Goal: Task Accomplishment & Management: Complete application form

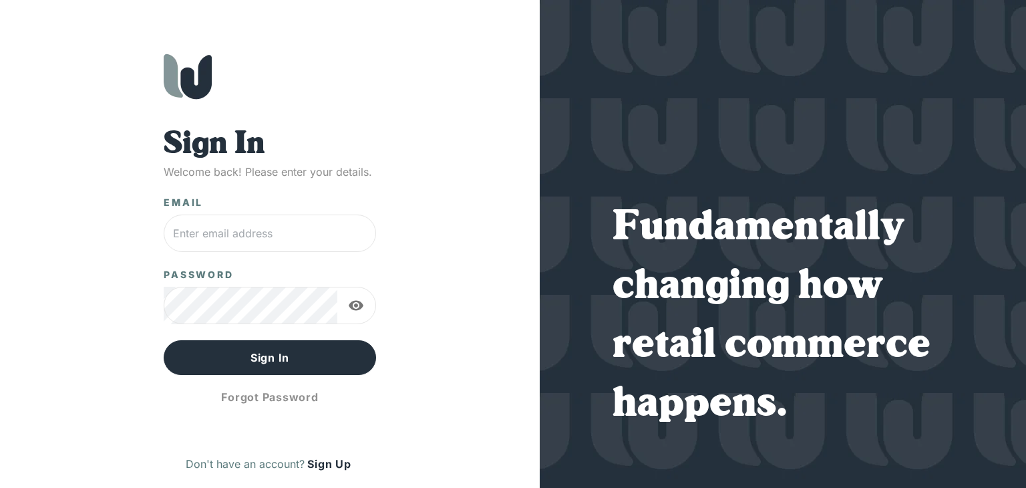
type input "[EMAIL_ADDRESS][DOMAIN_NAME]"
click at [211, 356] on button "Sign In" at bounding box center [270, 357] width 212 height 35
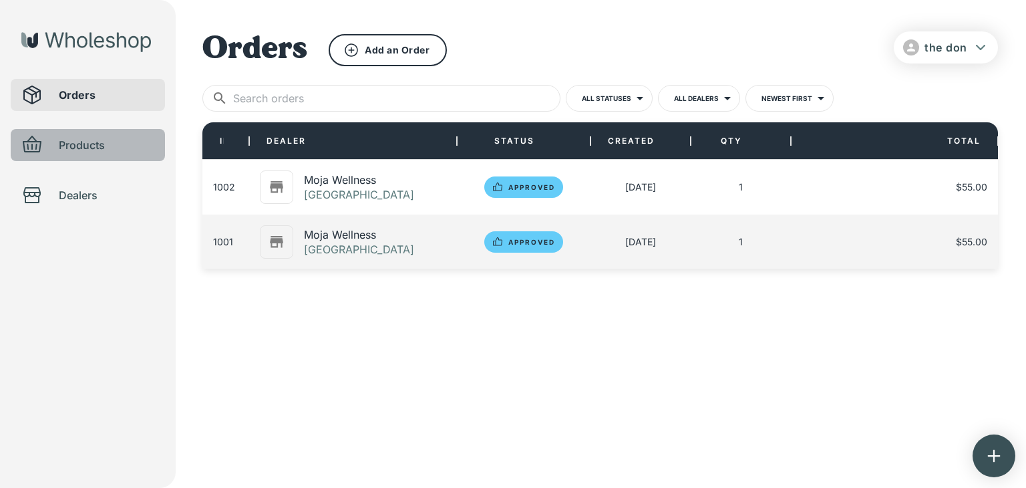
click at [80, 142] on span "Products" at bounding box center [107, 145] width 96 height 16
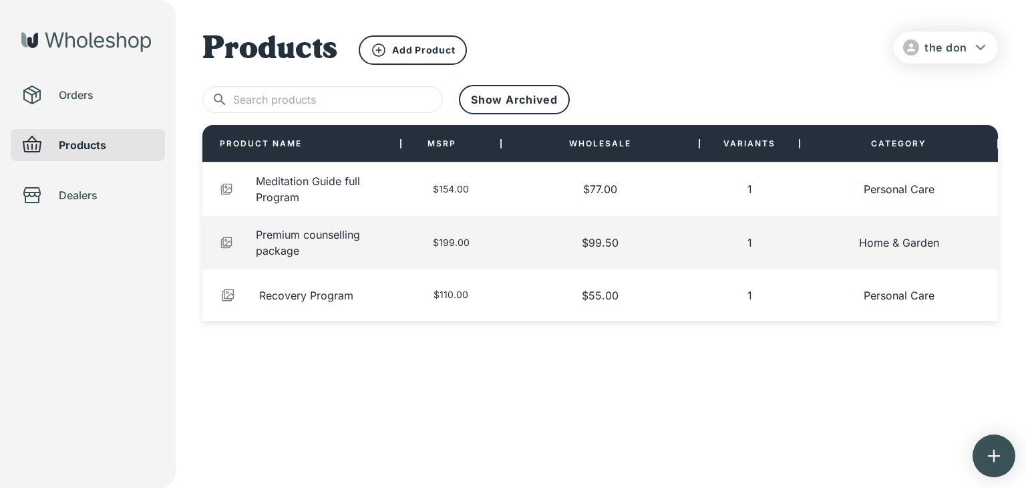
click at [84, 88] on span "Orders" at bounding box center [107, 95] width 96 height 16
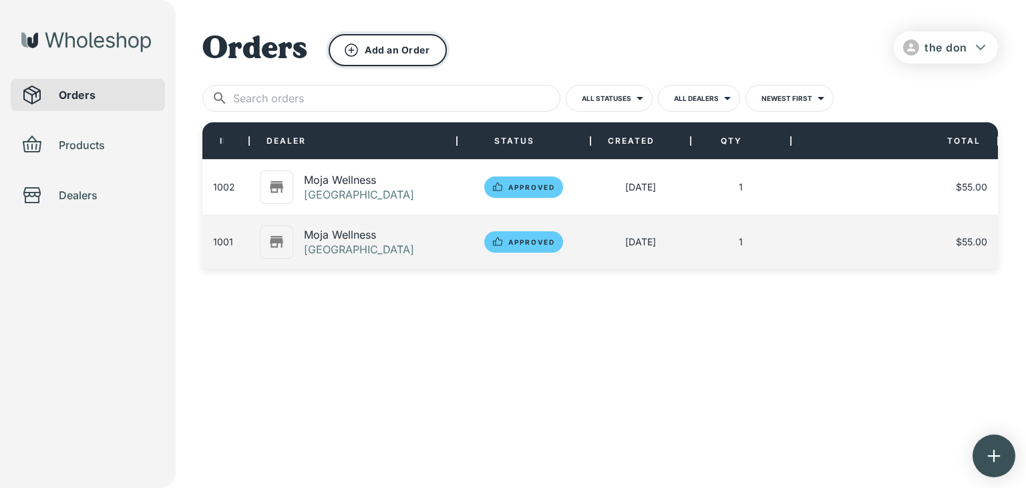
click at [396, 37] on button "Add an Order" at bounding box center [388, 50] width 118 height 32
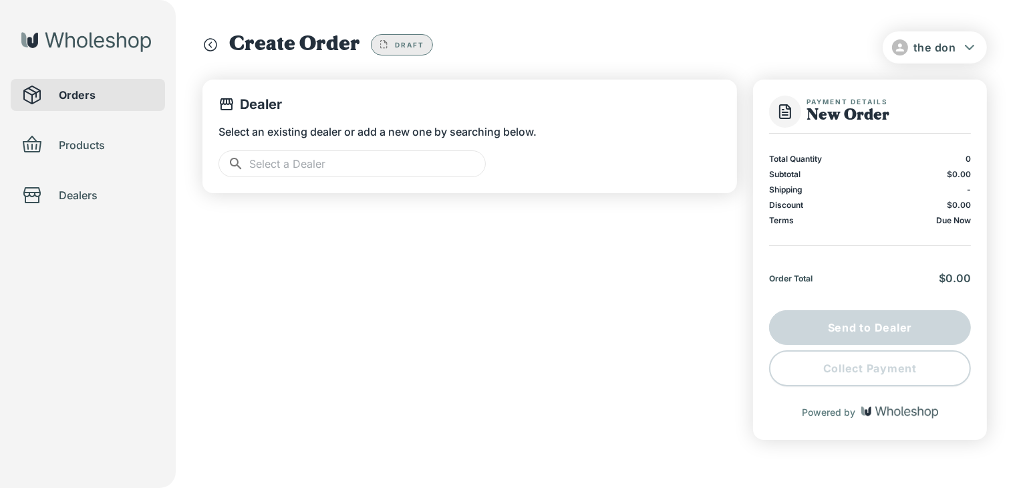
click at [265, 164] on input "text" at bounding box center [367, 163] width 237 height 27
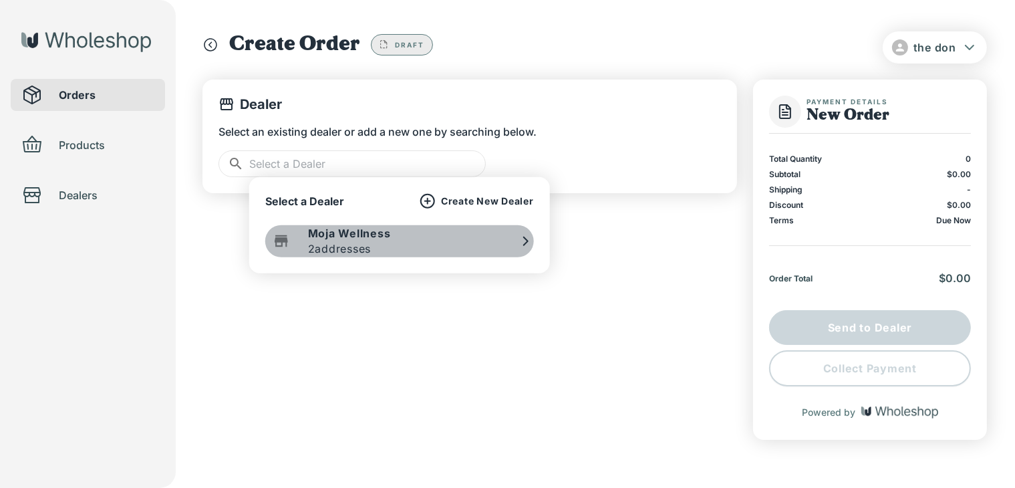
click at [337, 249] on p "2 addresses" at bounding box center [339, 249] width 63 height 16
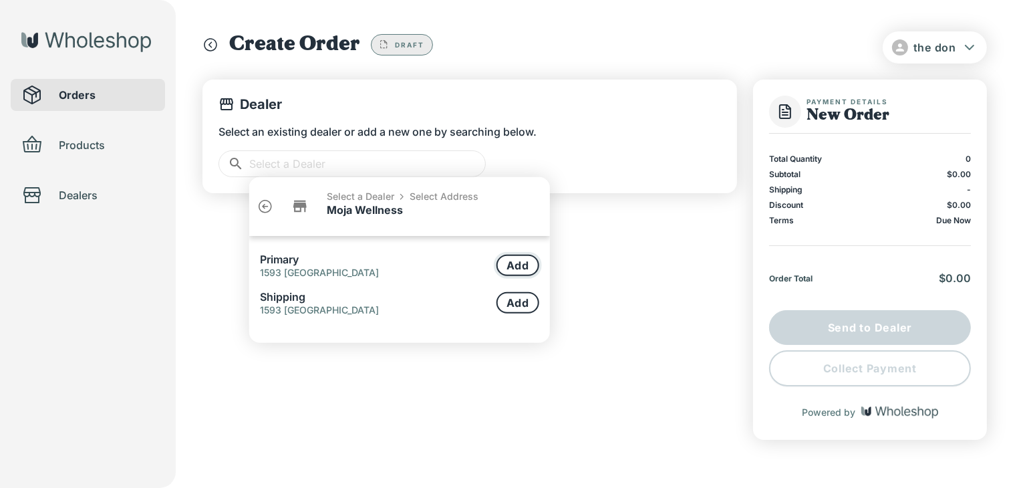
click at [520, 266] on button "Add" at bounding box center [517, 265] width 43 height 21
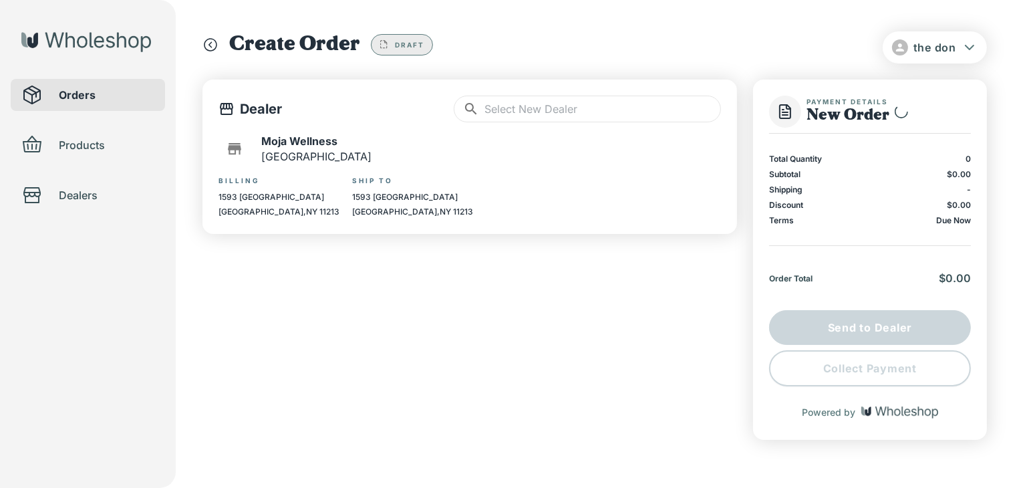
click at [532, 103] on input "text" at bounding box center [602, 109] width 237 height 27
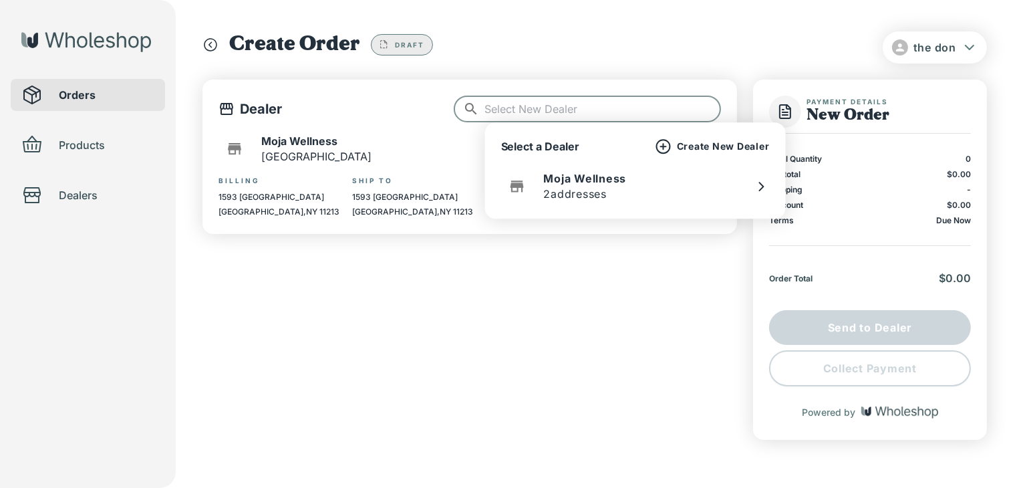
click at [529, 281] on div "Dealer ​ ​ Moja Wellness Brooklyn Billing [STREET_ADDRESS] Ship To [STREET_ADDR…" at bounding box center [469, 260] width 535 height 360
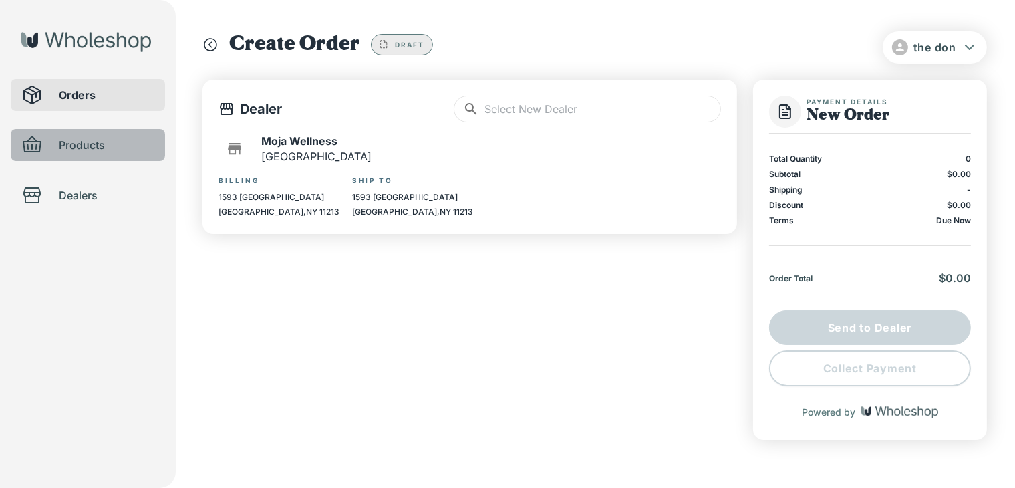
click at [46, 158] on div "Products" at bounding box center [88, 145] width 154 height 32
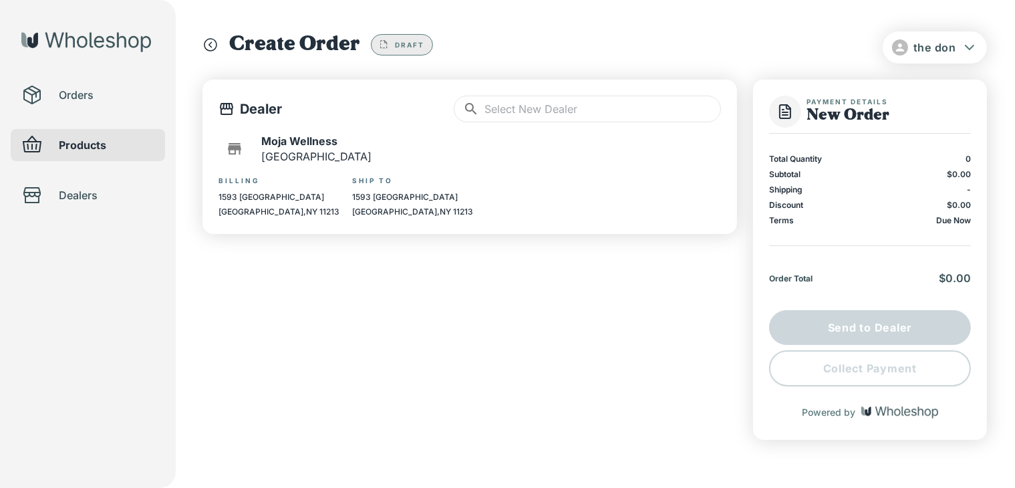
click at [99, 162] on ul "Orders Products Dealers" at bounding box center [88, 108] width 154 height 216
click at [84, 109] on div "Orders" at bounding box center [88, 95] width 154 height 32
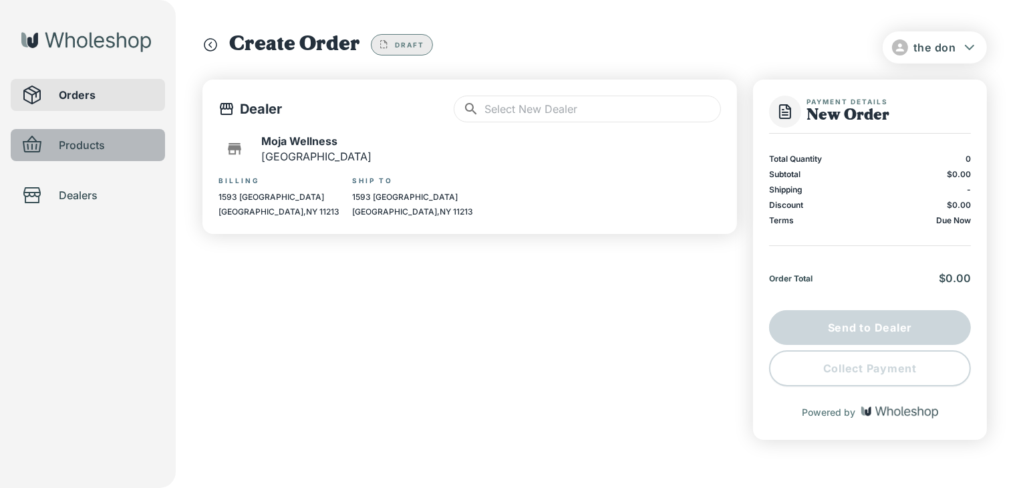
drag, startPoint x: 104, startPoint y: 150, endPoint x: 94, endPoint y: 138, distance: 16.6
click at [110, 146] on span "Products" at bounding box center [107, 145] width 96 height 16
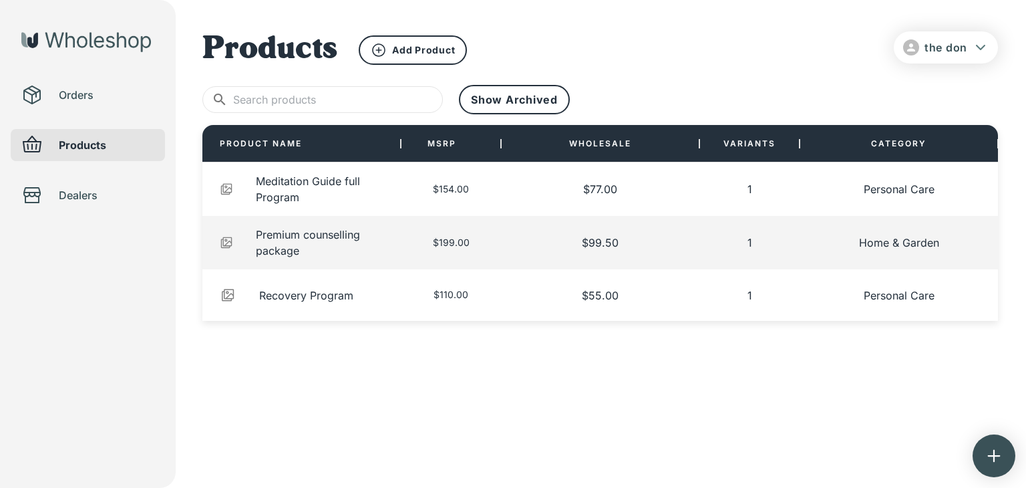
click at [97, 88] on span "Orders" at bounding box center [107, 95] width 96 height 16
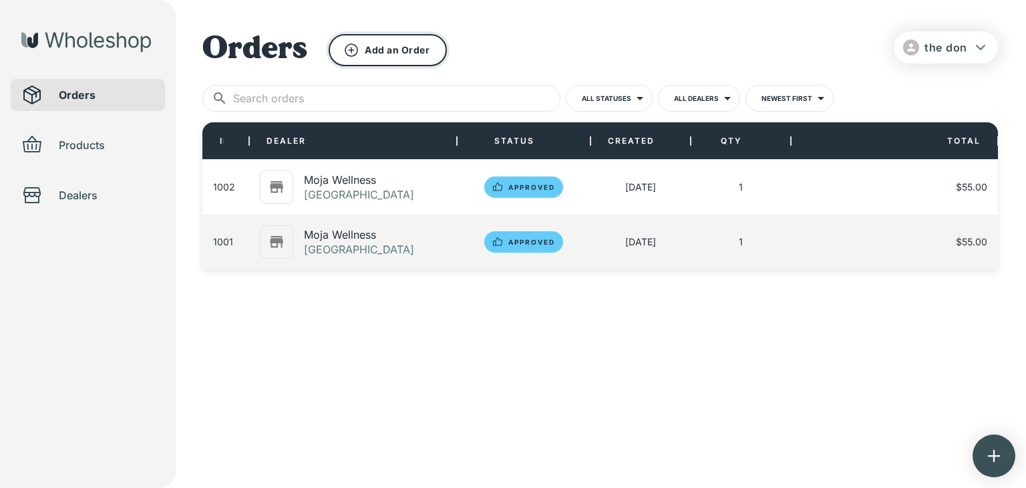
click at [404, 52] on button "Add an Order" at bounding box center [388, 50] width 118 height 32
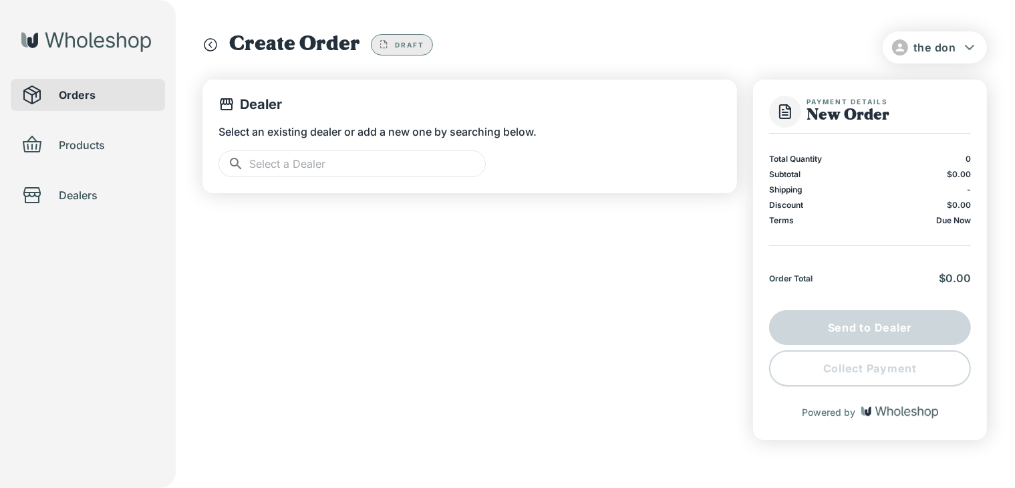
click at [376, 160] on input "text" at bounding box center [367, 163] width 237 height 27
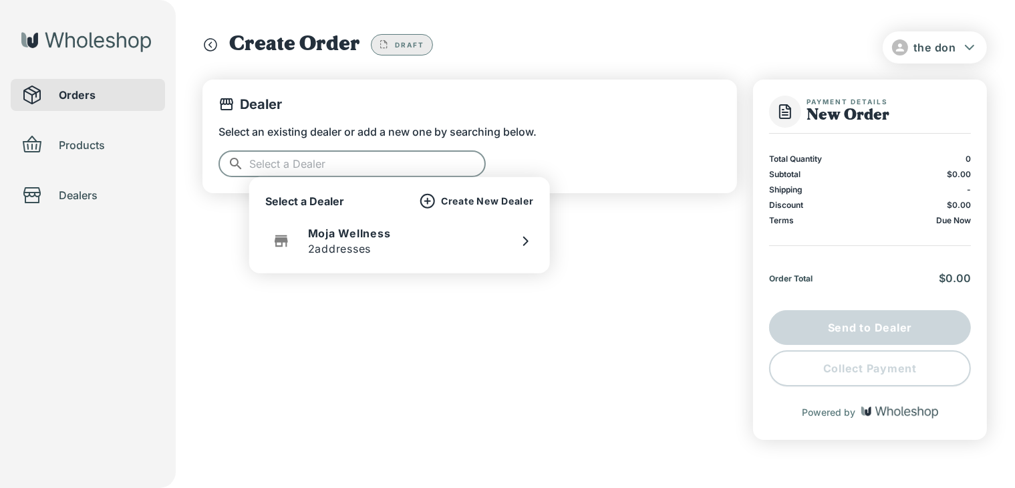
click at [357, 238] on p "Moja Wellness" at bounding box center [349, 233] width 83 height 15
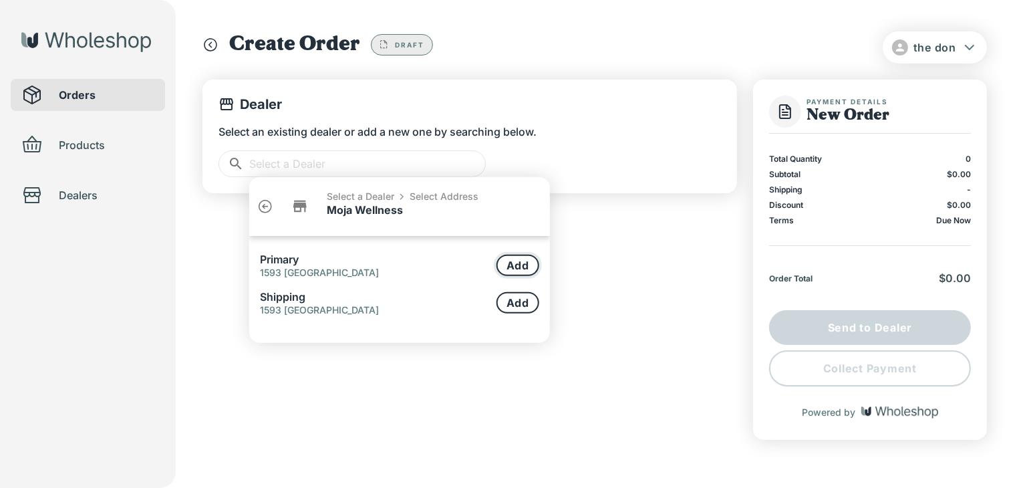
click at [517, 265] on button "Add" at bounding box center [517, 265] width 43 height 21
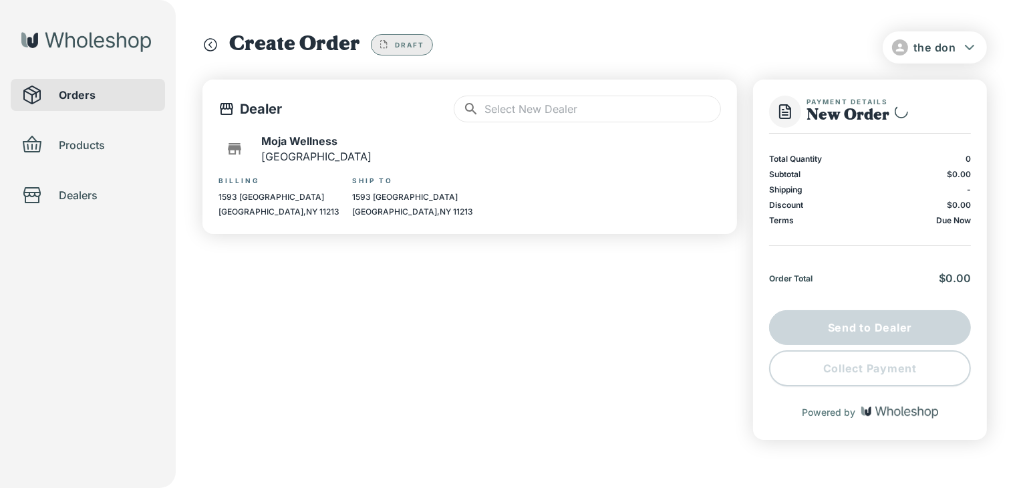
click at [513, 105] on input "text" at bounding box center [602, 109] width 237 height 27
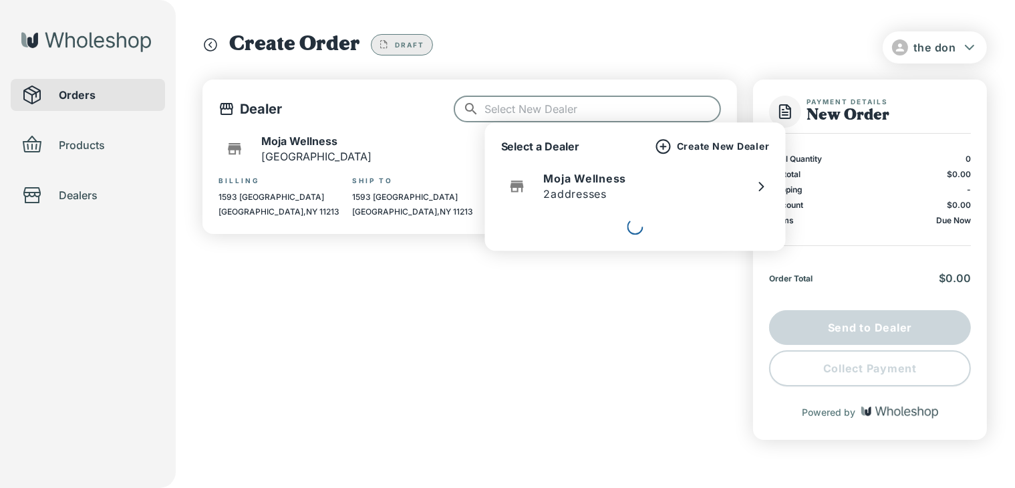
click at [557, 193] on p "2 addresses" at bounding box center [575, 194] width 63 height 16
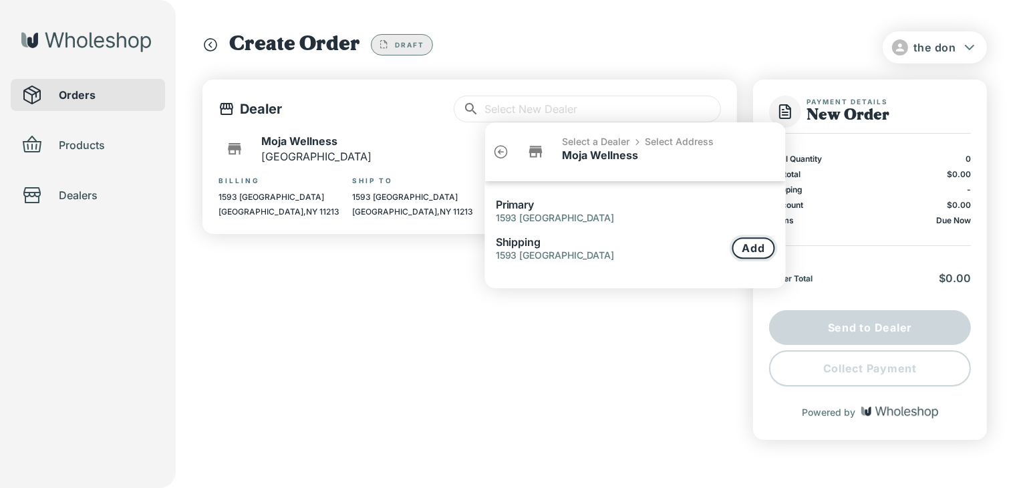
click at [748, 240] on button "Add" at bounding box center [753, 247] width 43 height 21
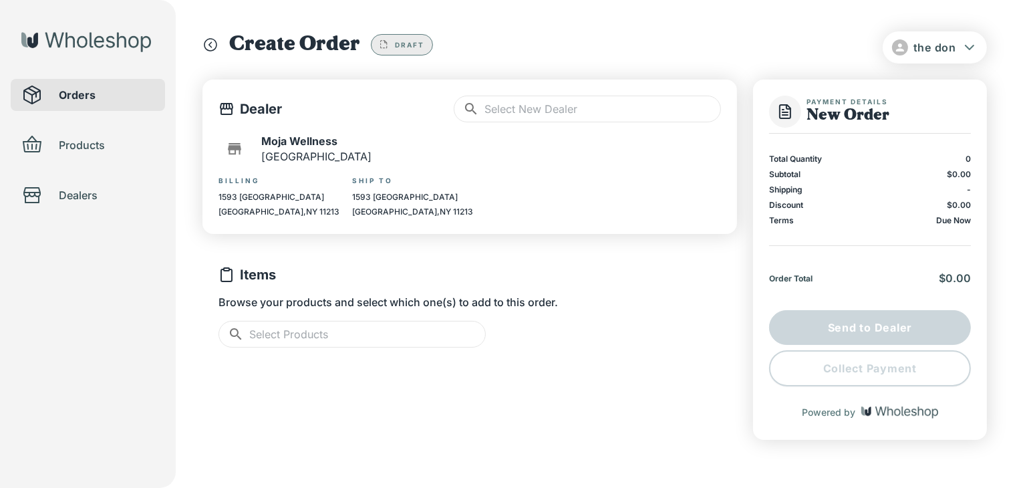
click at [301, 329] on input "text" at bounding box center [367, 334] width 237 height 27
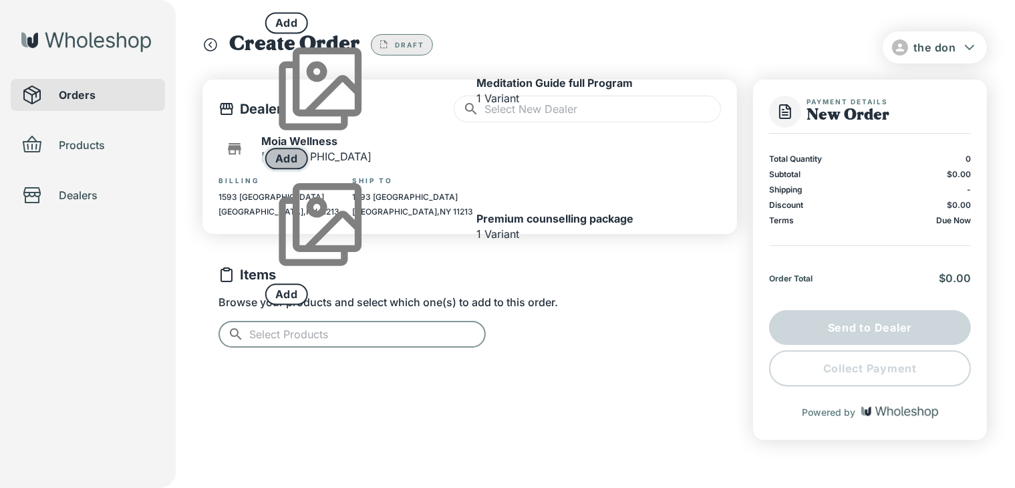
click at [308, 169] on button "Add" at bounding box center [286, 158] width 43 height 21
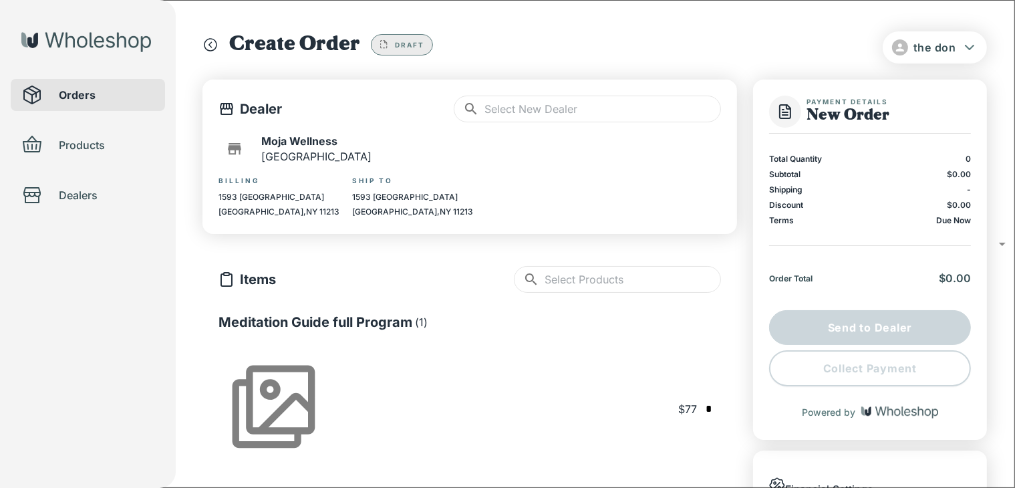
type input "*"
click at [702, 400] on input "*" at bounding box center [708, 408] width 13 height 17
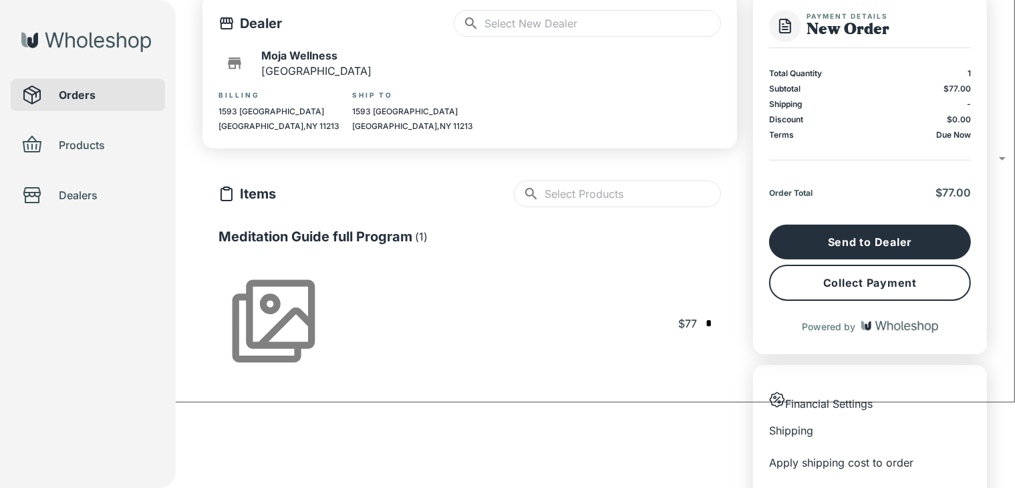
scroll to position [89, 0]
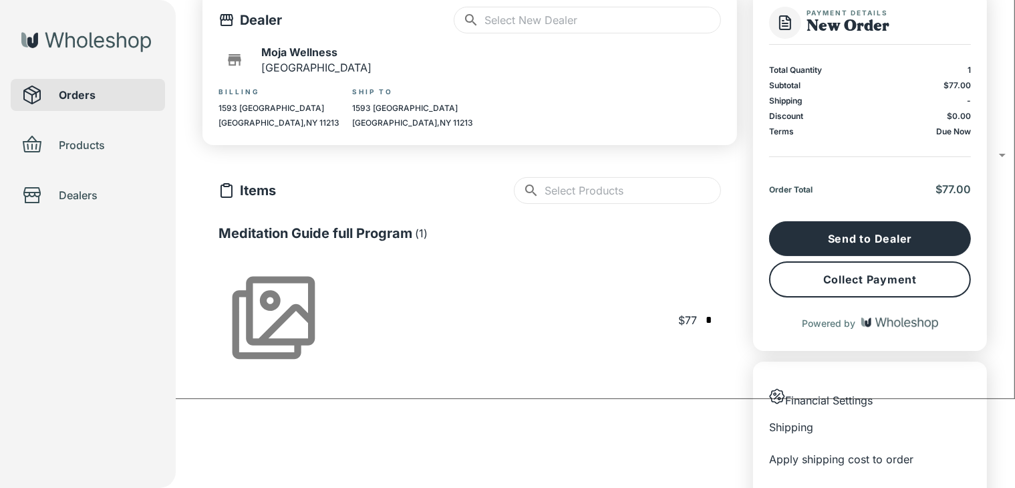
type input "*"
click at [899, 271] on button "Collect Payment" at bounding box center [870, 279] width 202 height 36
click at [643, 185] on input "text" at bounding box center [633, 190] width 176 height 27
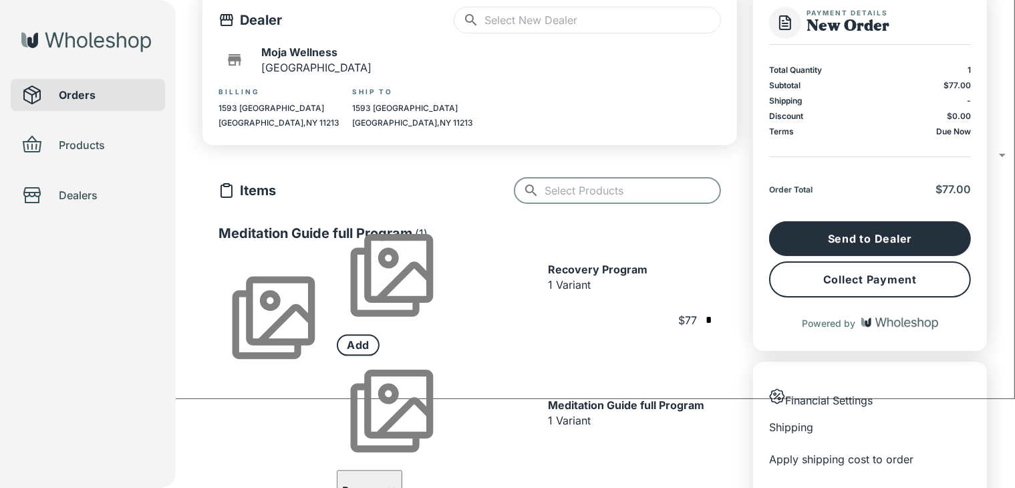
click at [397, 485] on icon "button" at bounding box center [391, 490] width 11 height 11
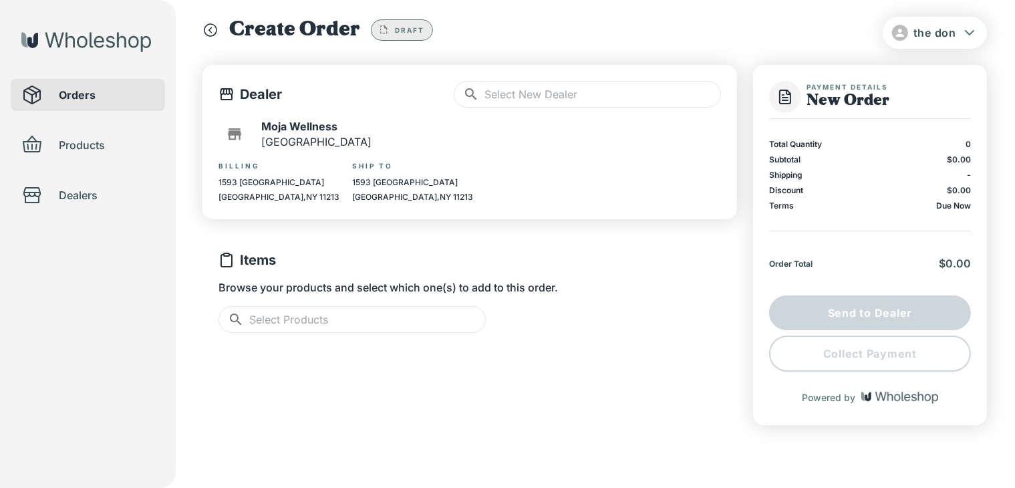
click at [390, 316] on input "text" at bounding box center [367, 319] width 237 height 27
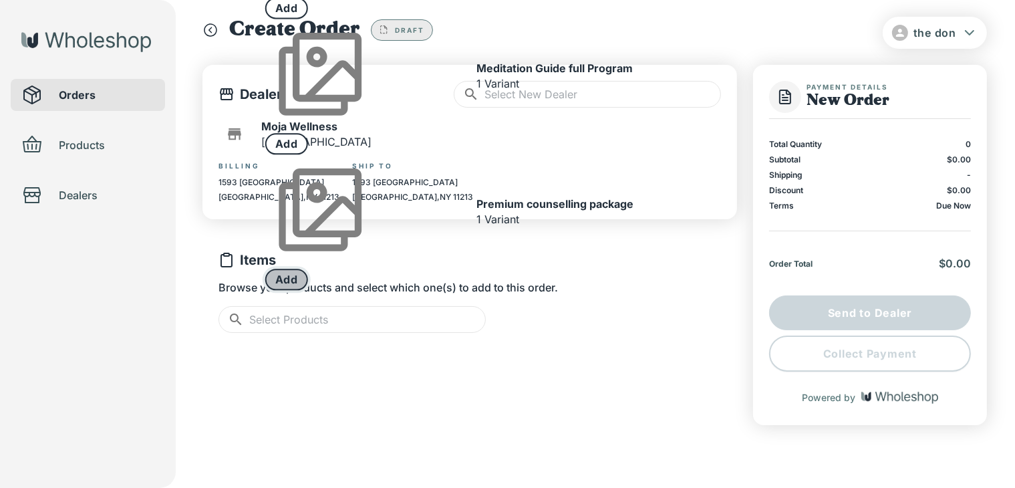
click at [308, 273] on button "Add" at bounding box center [286, 279] width 43 height 21
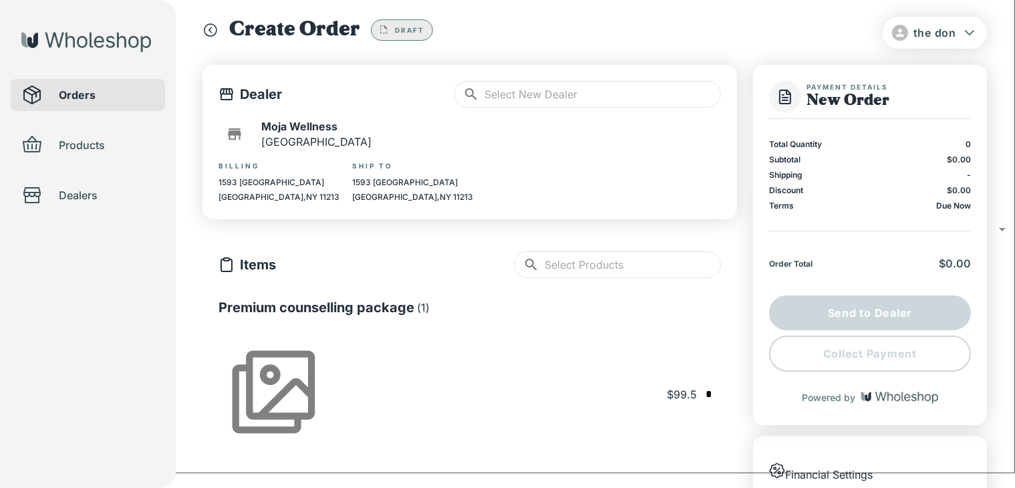
type input "*"
click at [702, 386] on input "text" at bounding box center [708, 394] width 13 height 17
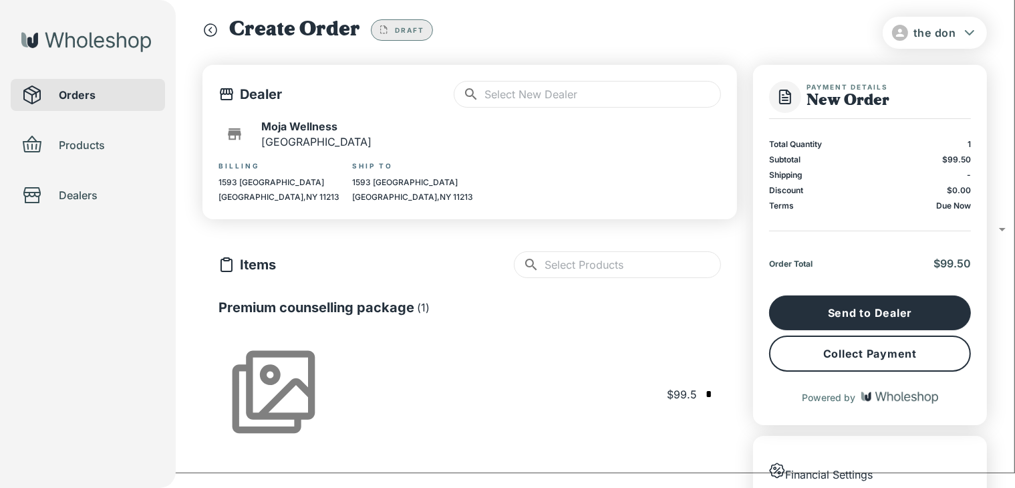
type input "*"
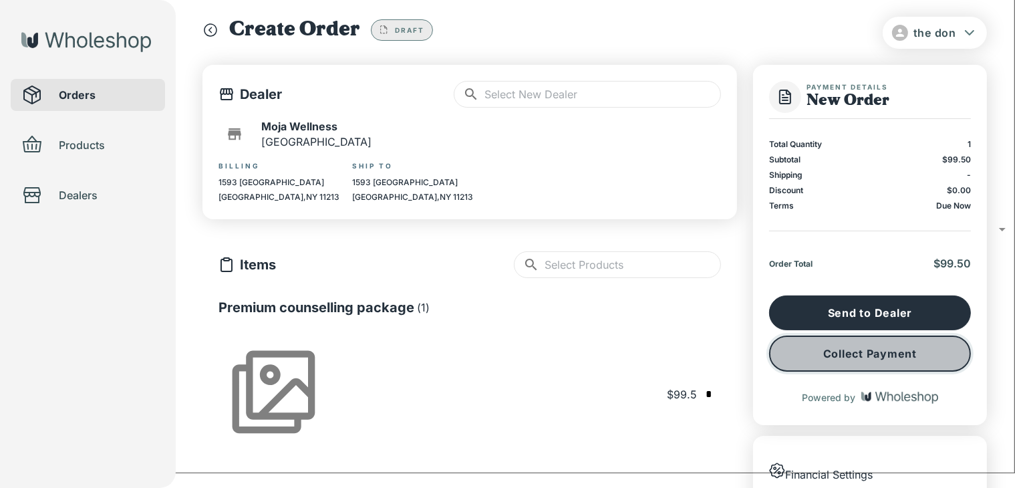
click at [914, 360] on button "Collect Payment" at bounding box center [870, 353] width 202 height 36
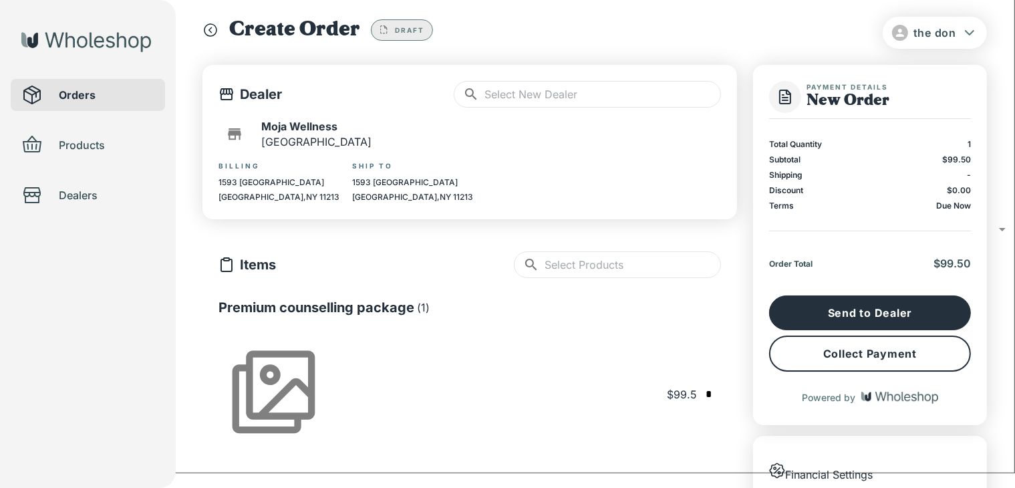
click at [46, 153] on div at bounding box center [39, 144] width 37 height 21
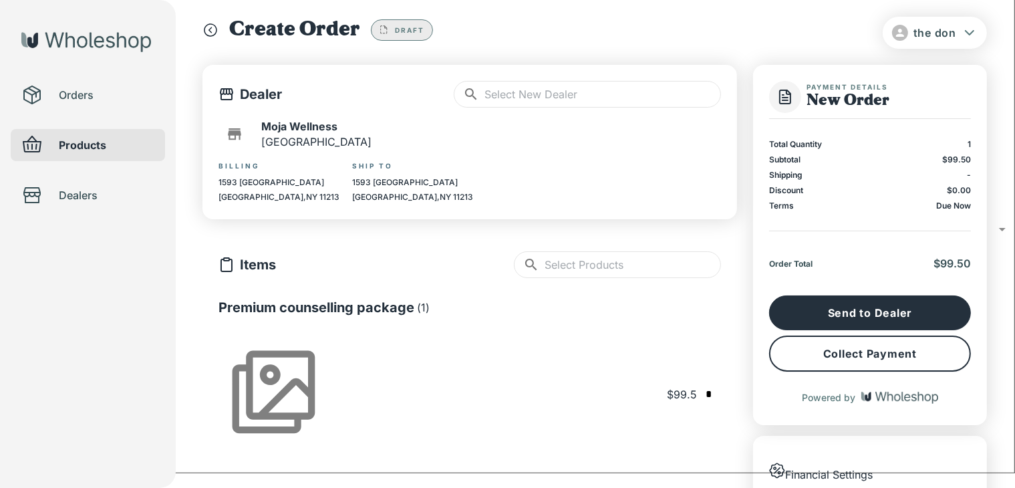
drag, startPoint x: 61, startPoint y: 127, endPoint x: 64, endPoint y: 118, distance: 9.3
click at [63, 120] on ul "Orders Products Dealers" at bounding box center [88, 108] width 154 height 216
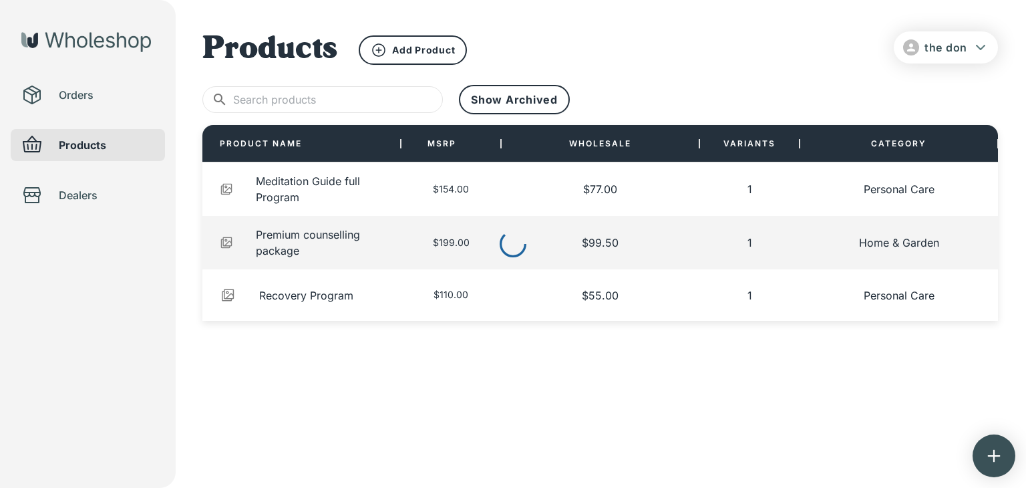
click at [991, 51] on div at bounding box center [513, 244] width 1026 height 488
click at [978, 49] on div at bounding box center [513, 244] width 1026 height 488
click at [944, 47] on div at bounding box center [513, 244] width 1026 height 488
click at [950, 46] on span "the don" at bounding box center [946, 47] width 43 height 13
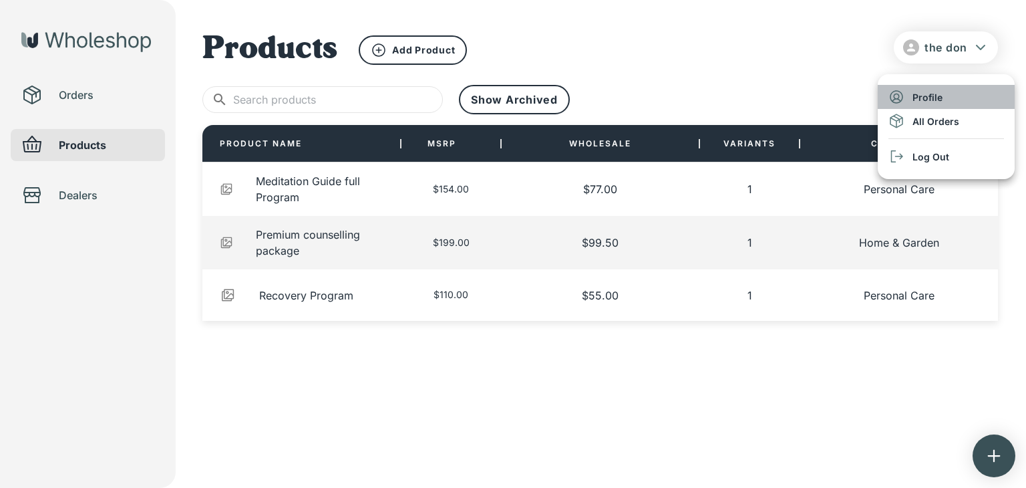
click at [929, 94] on li "Profile" at bounding box center [946, 97] width 137 height 24
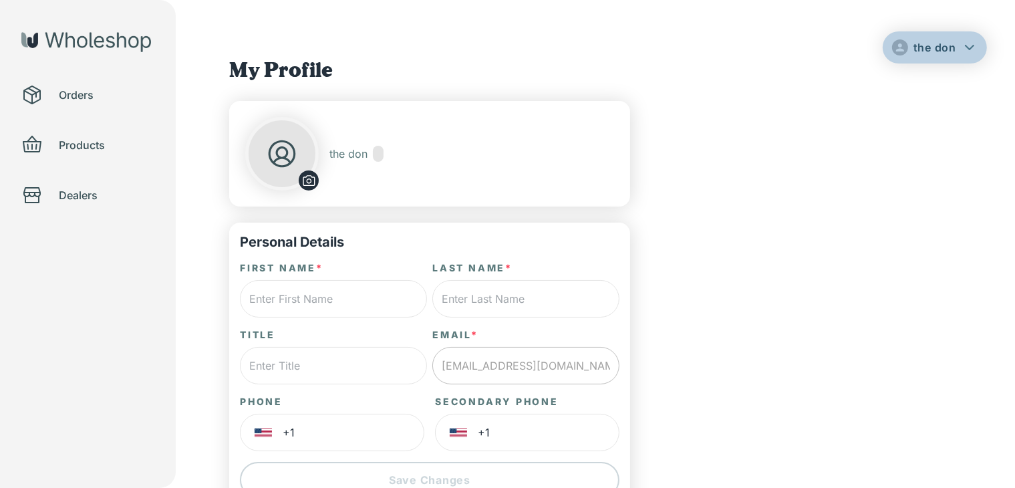
click at [949, 41] on span "the don" at bounding box center [934, 47] width 43 height 13
